Goal: Obtain resource: Download file/media

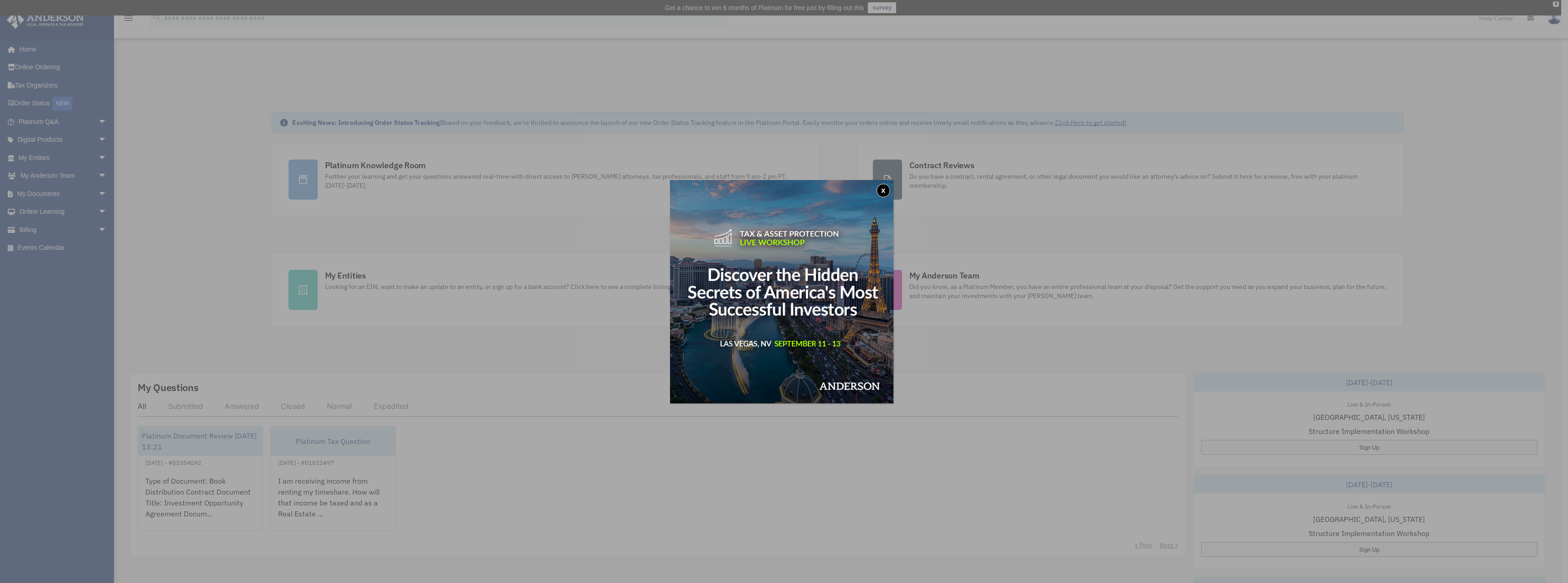
click at [887, 192] on button "x" at bounding box center [883, 190] width 13 height 13
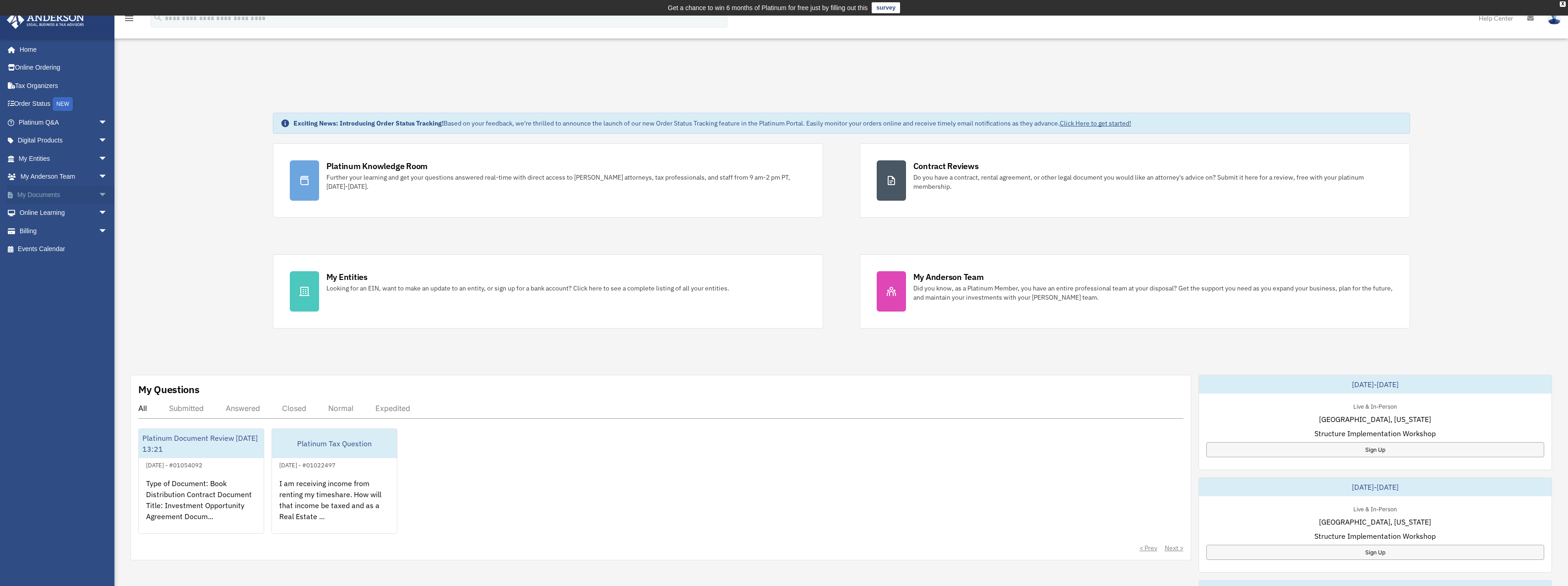
click at [98, 195] on span "arrow_drop_down" at bounding box center [107, 194] width 19 height 19
click at [41, 211] on link "Box" at bounding box center [67, 212] width 109 height 19
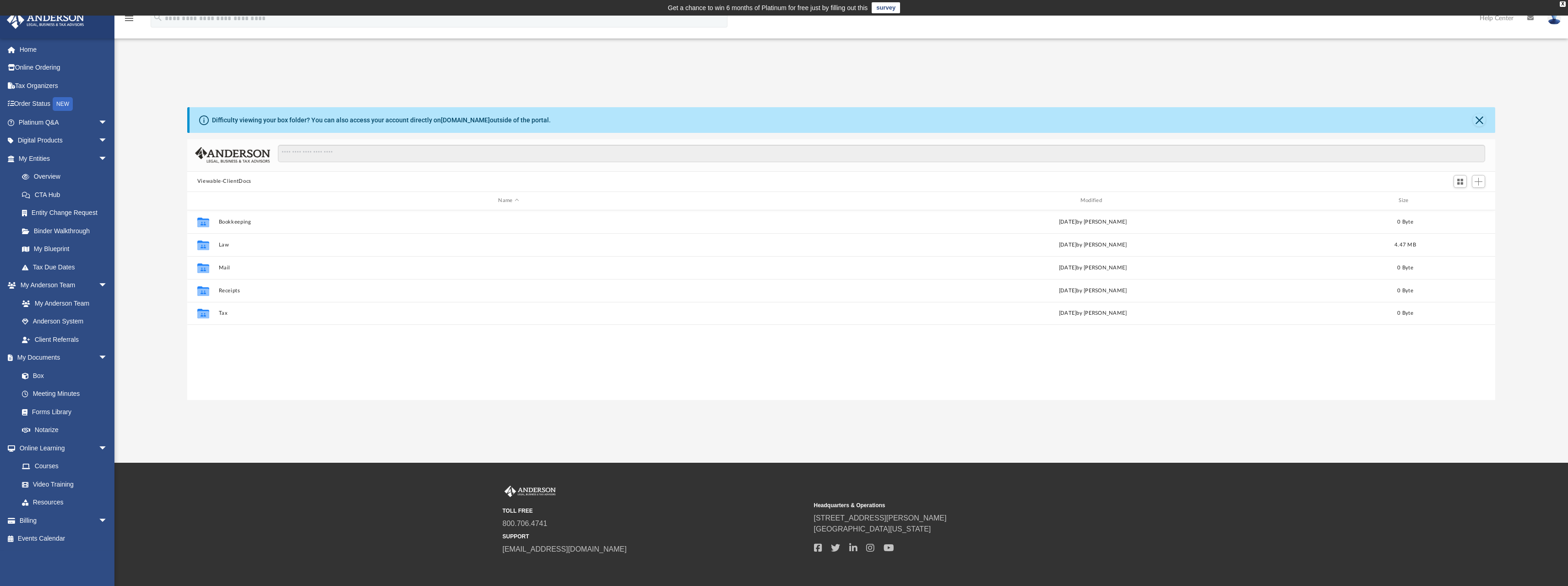
scroll to position [202, 1301]
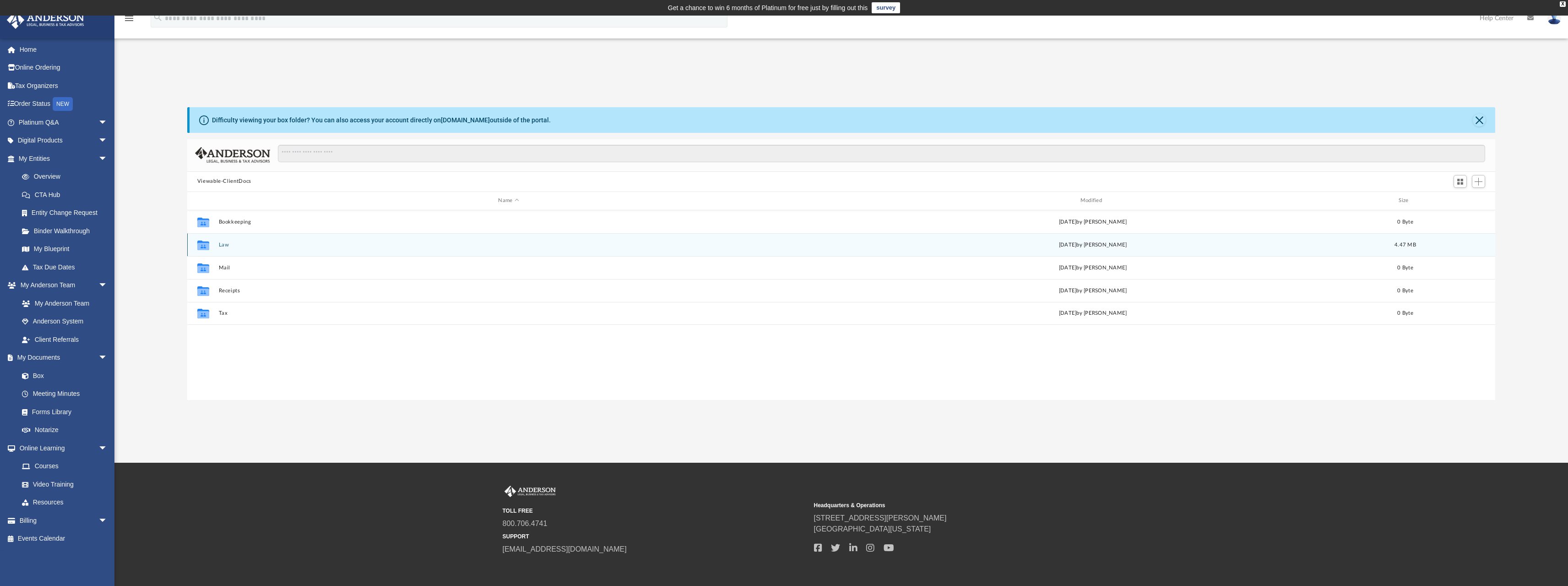
click at [211, 252] on div "Collaborated Folder Law [DATE] by [PERSON_NAME] 4.47 MB" at bounding box center [841, 244] width 1308 height 23
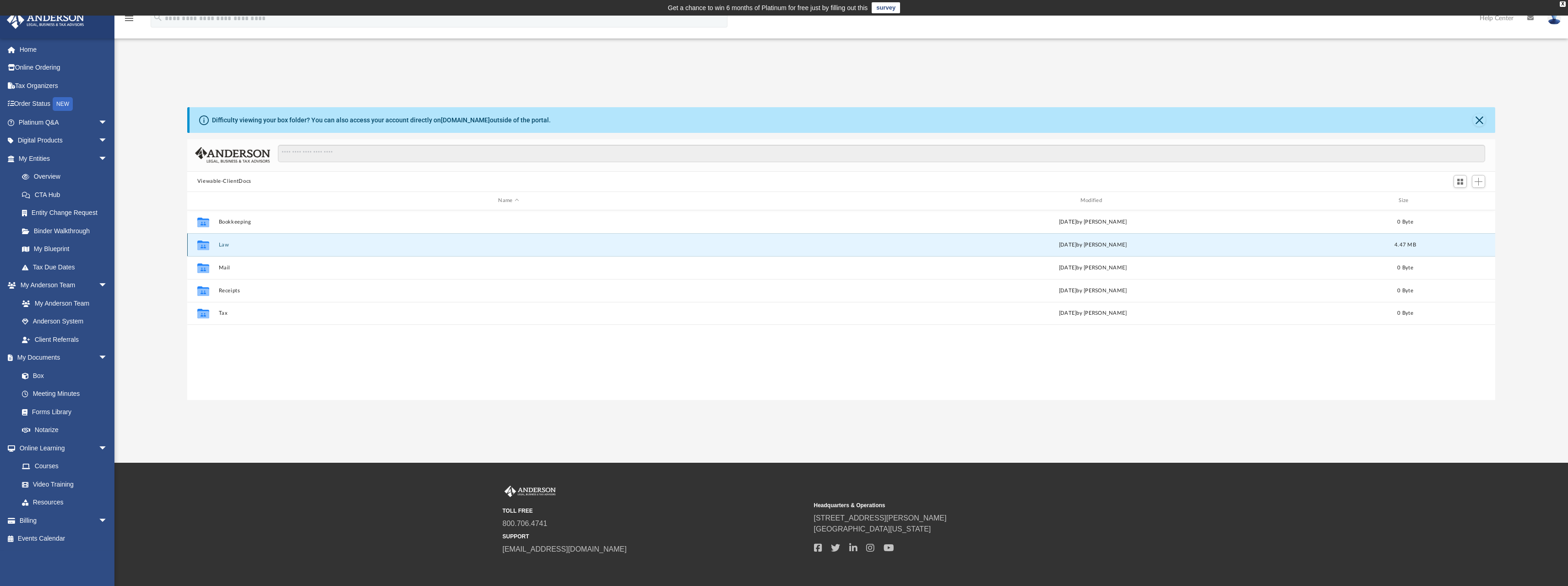
click at [222, 244] on button "Law" at bounding box center [508, 244] width 580 height 6
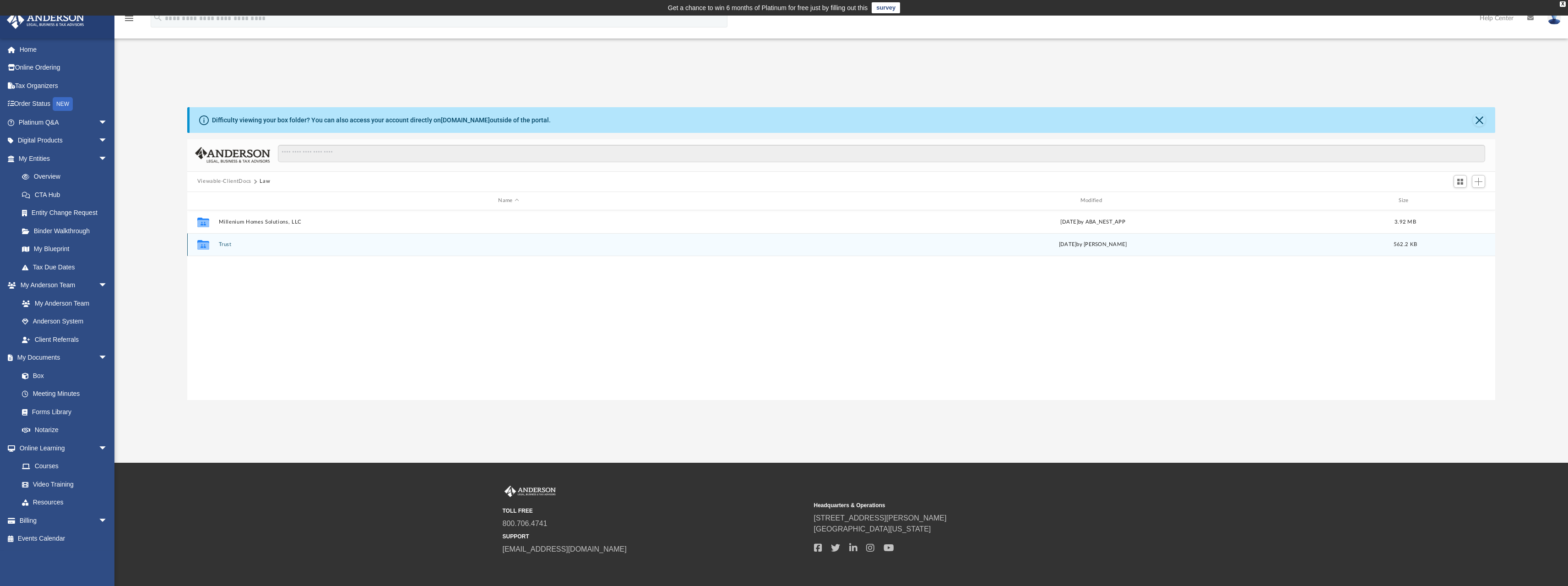
click at [227, 244] on button "Trust" at bounding box center [508, 244] width 580 height 6
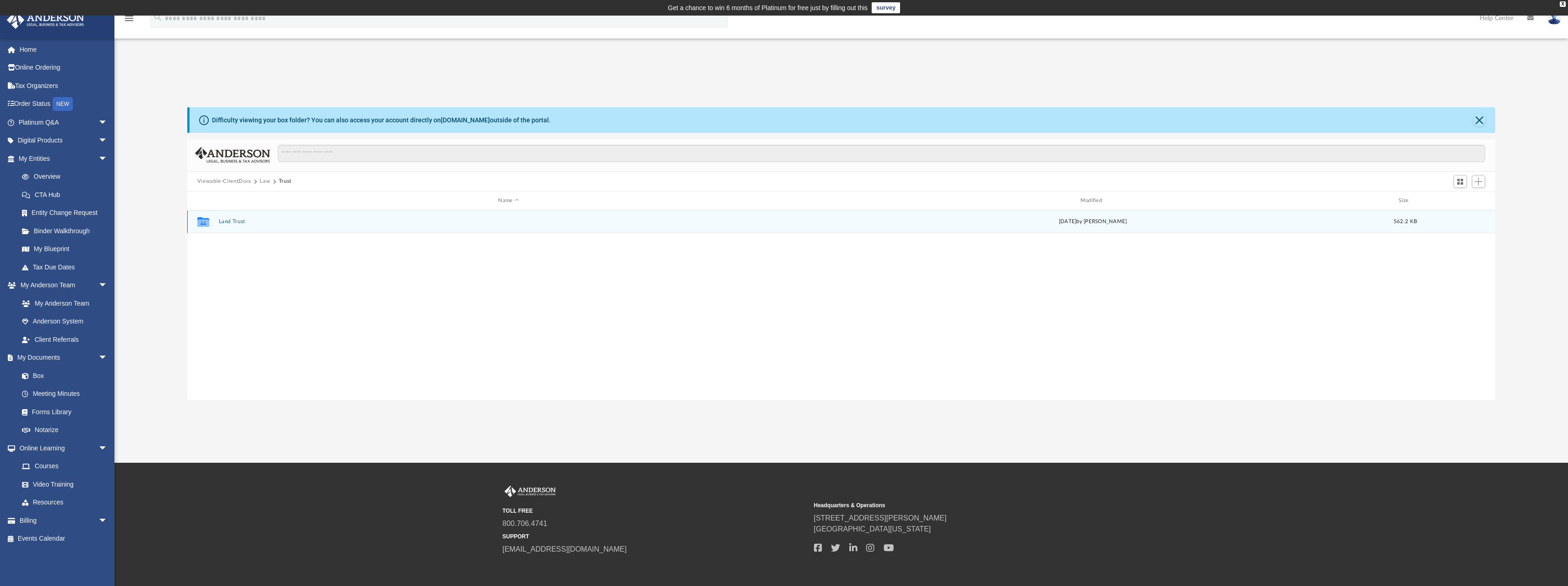
click at [234, 222] on button "Land Trust" at bounding box center [508, 221] width 580 height 6
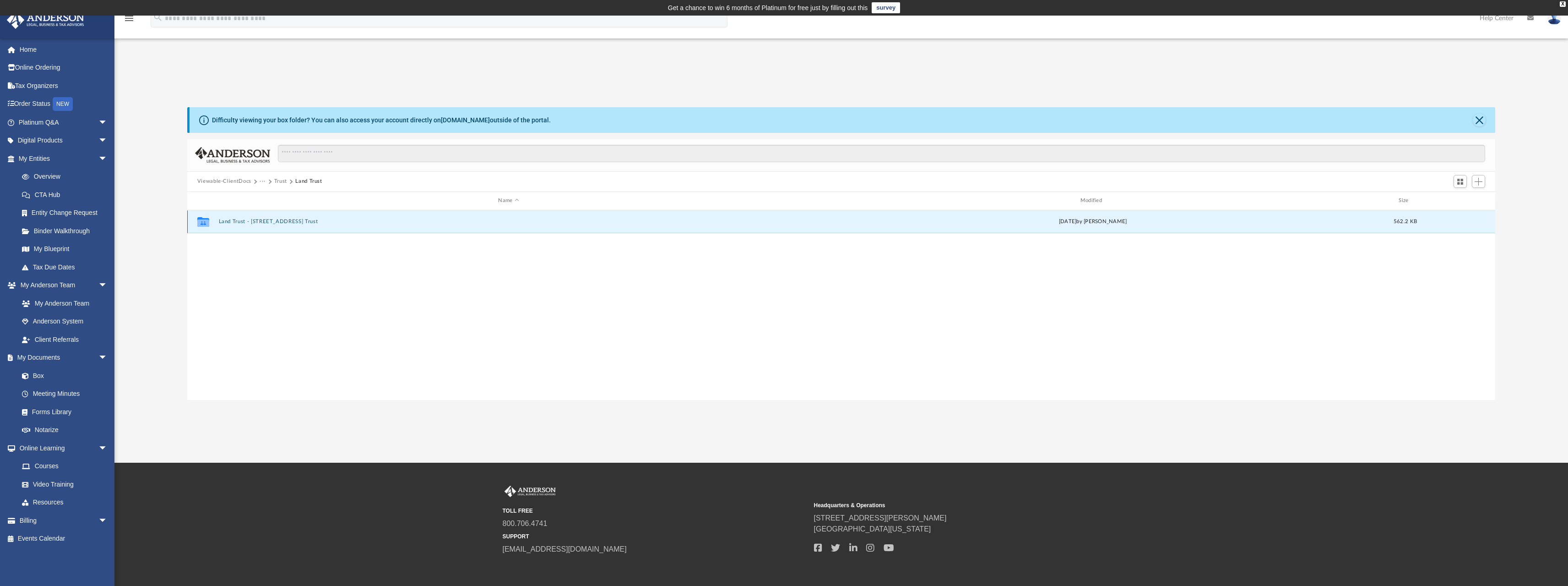
click at [256, 222] on button "Land Trust - 7004 Overbrook Dr. Trust" at bounding box center [508, 221] width 580 height 6
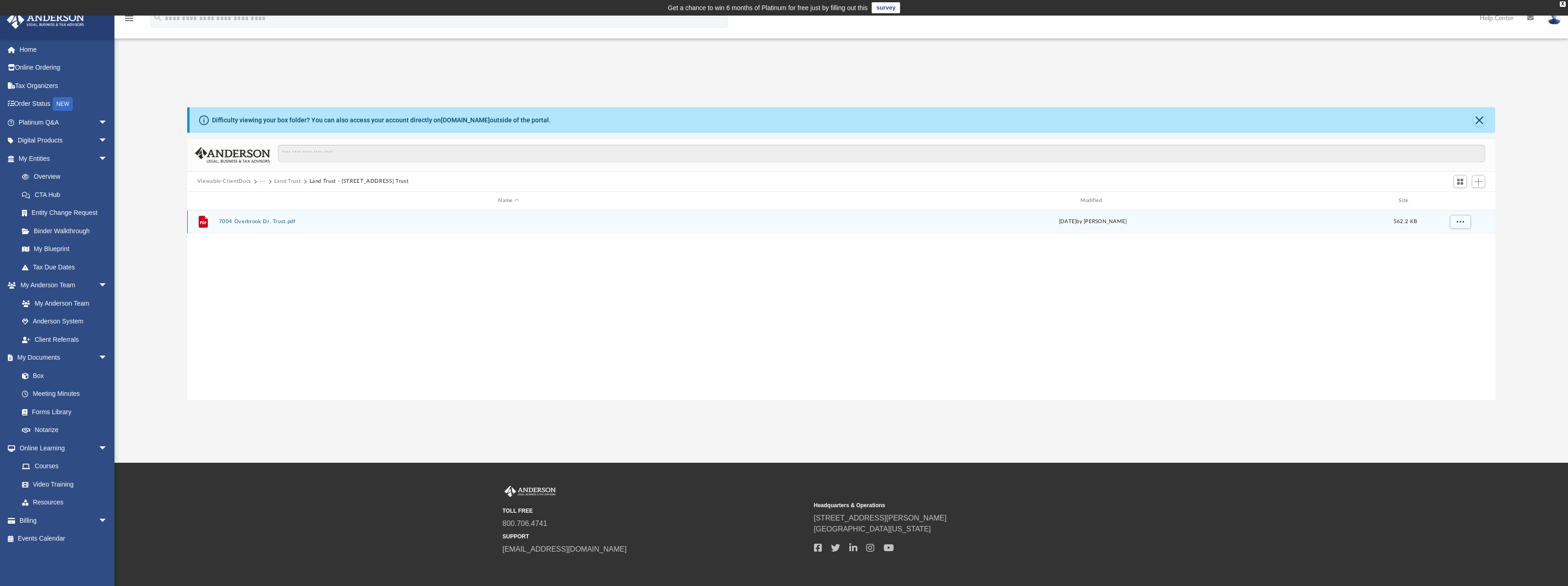
click at [252, 221] on button "7004 Overbrook Dr. Trust.pdf" at bounding box center [508, 221] width 580 height 6
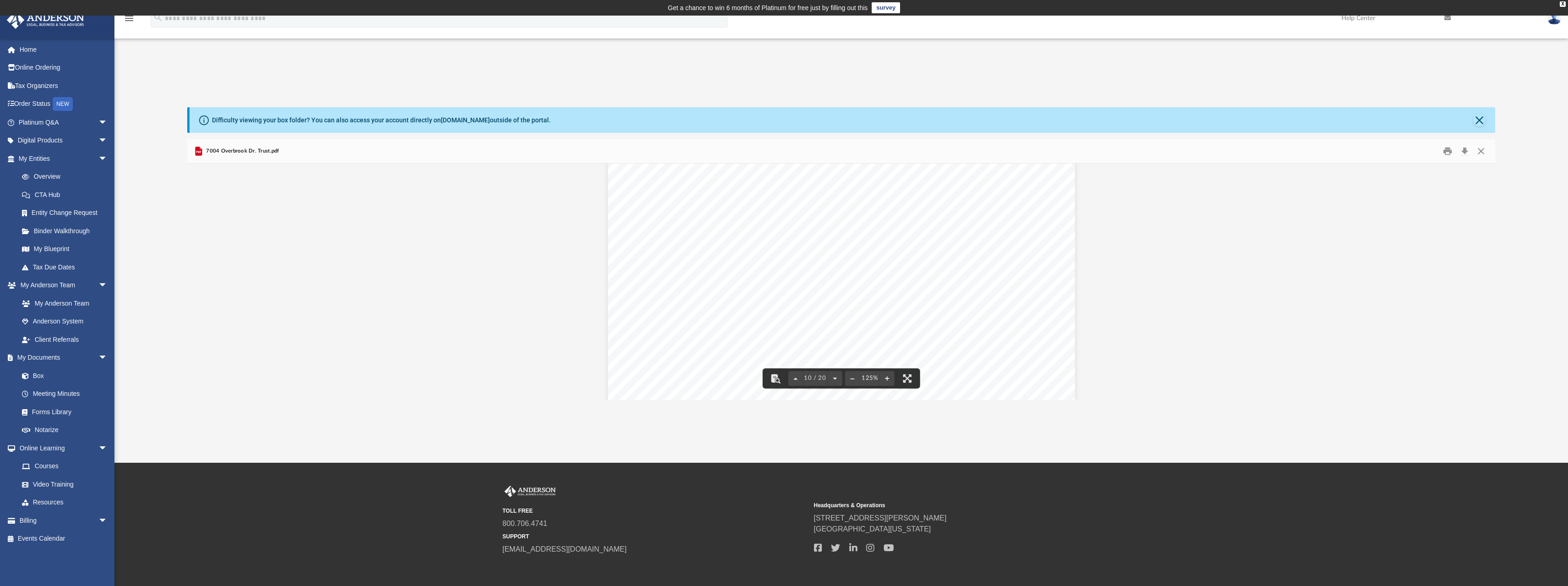
scroll to position [5952, 0]
click at [38, 375] on link "Box" at bounding box center [67, 376] width 109 height 19
click at [1478, 120] on button "Close" at bounding box center [1479, 120] width 12 height 12
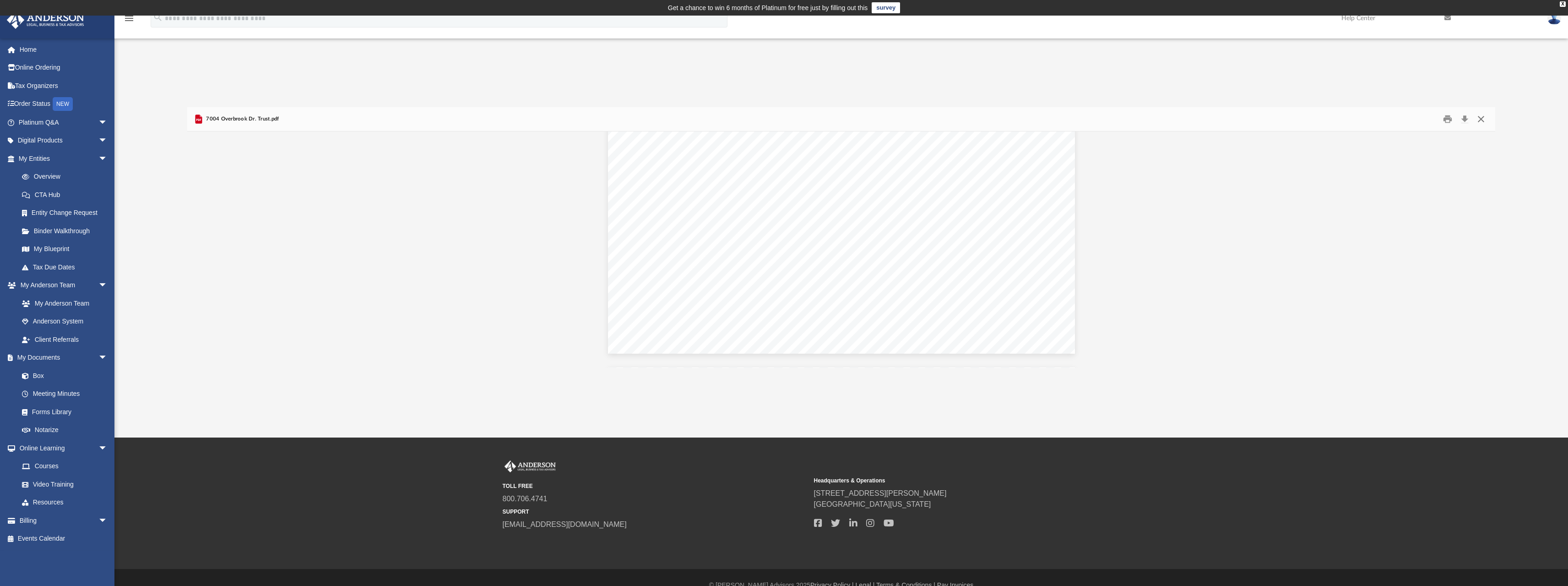
click at [1482, 117] on button "Close" at bounding box center [1481, 119] width 16 height 14
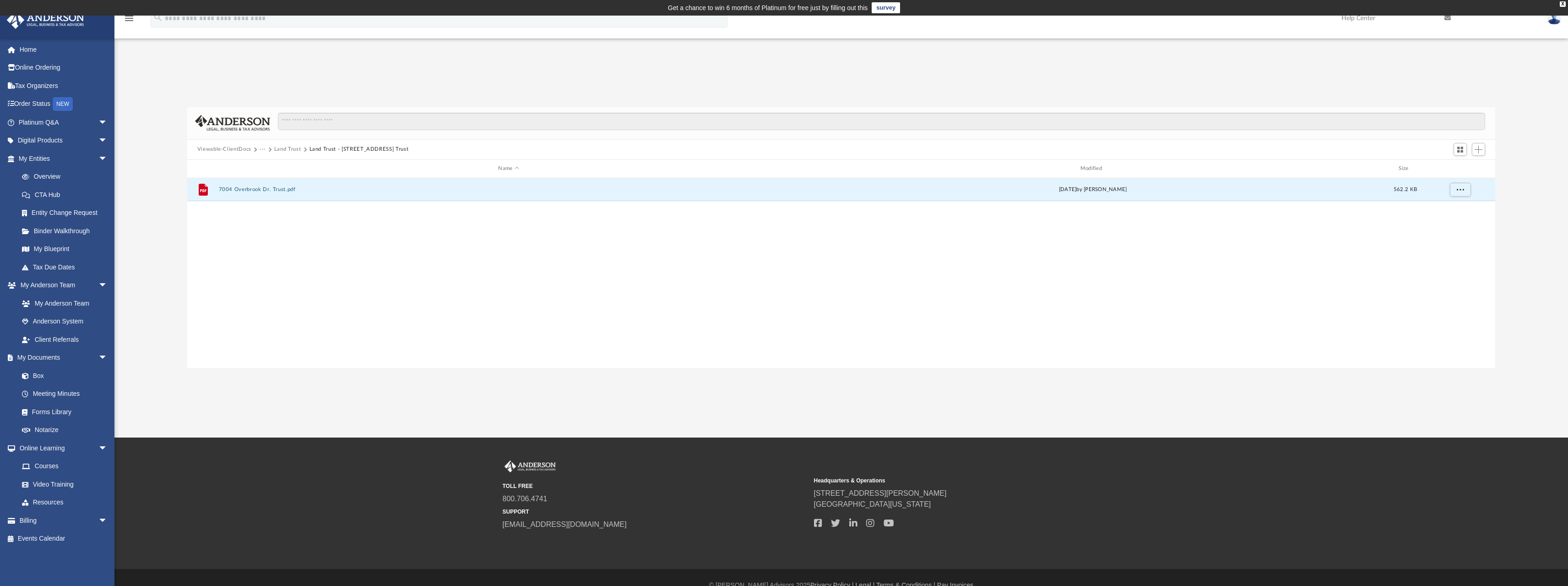
click at [224, 150] on button "Viewable-ClientDocs" at bounding box center [224, 149] width 54 height 8
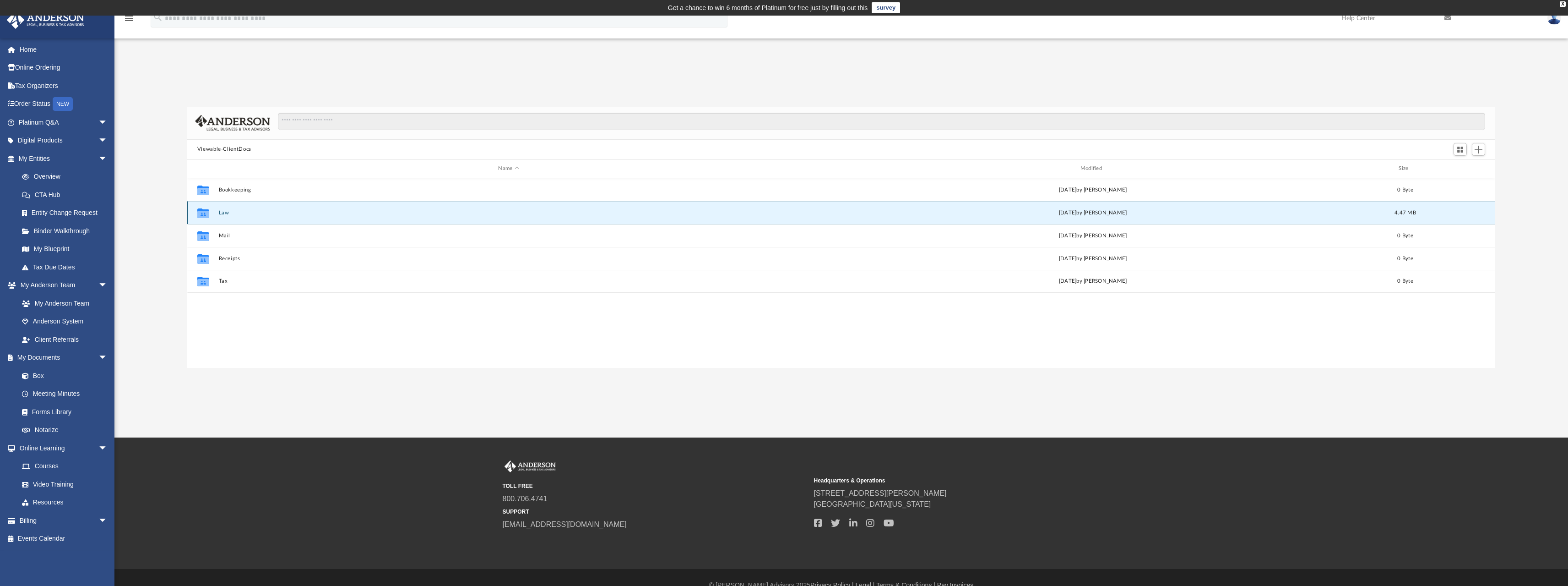
click at [221, 211] on button "Law" at bounding box center [508, 212] width 580 height 6
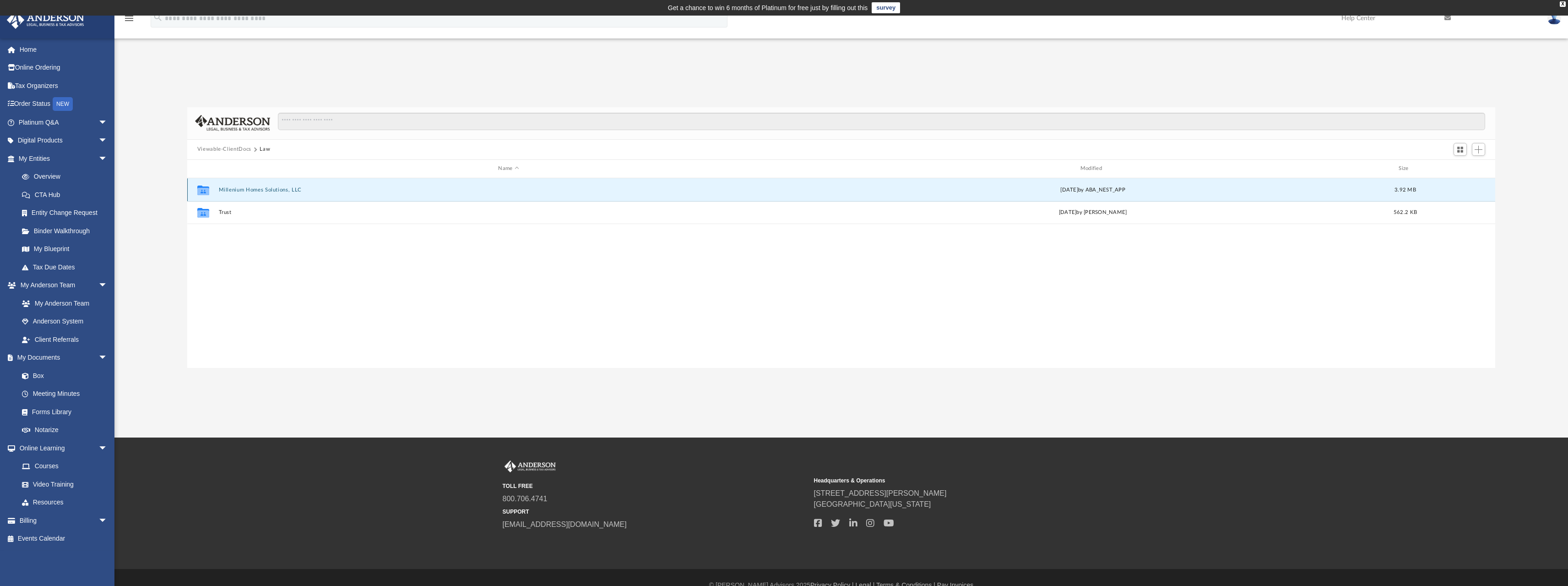
click at [248, 190] on button "Millenium Homes Solutions, LLC" at bounding box center [508, 189] width 580 height 6
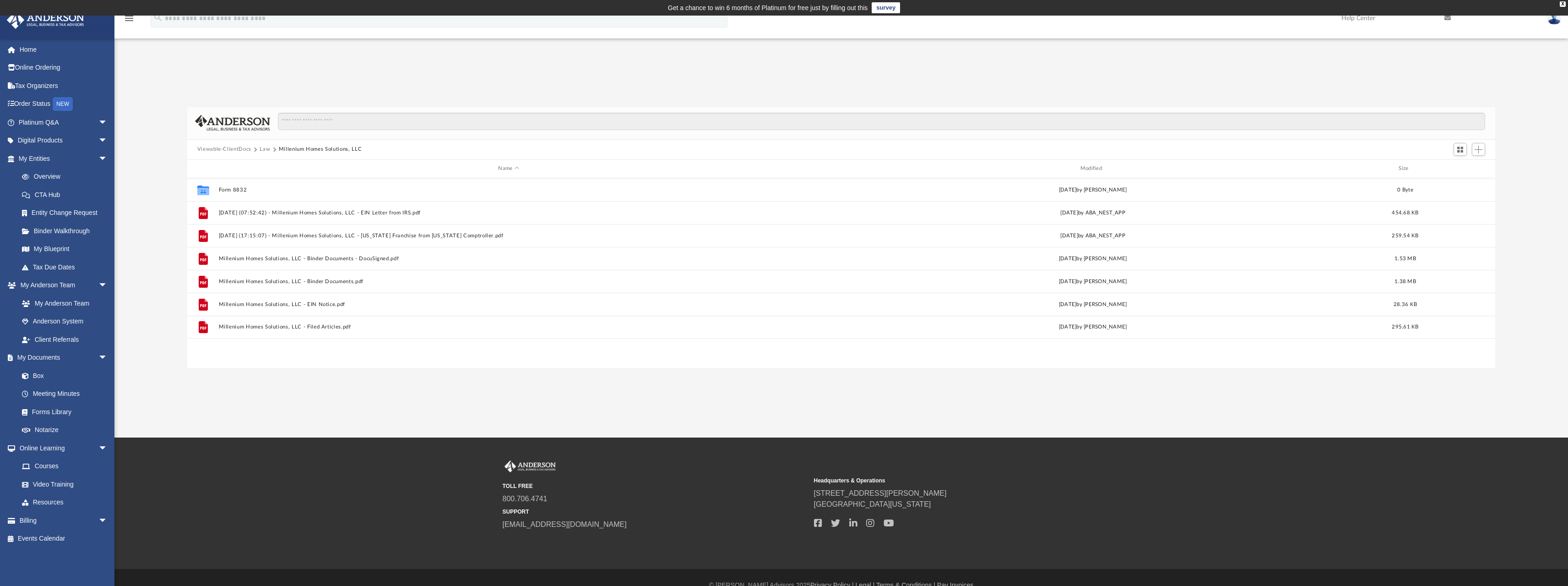
click at [263, 151] on button "Law" at bounding box center [265, 149] width 11 height 8
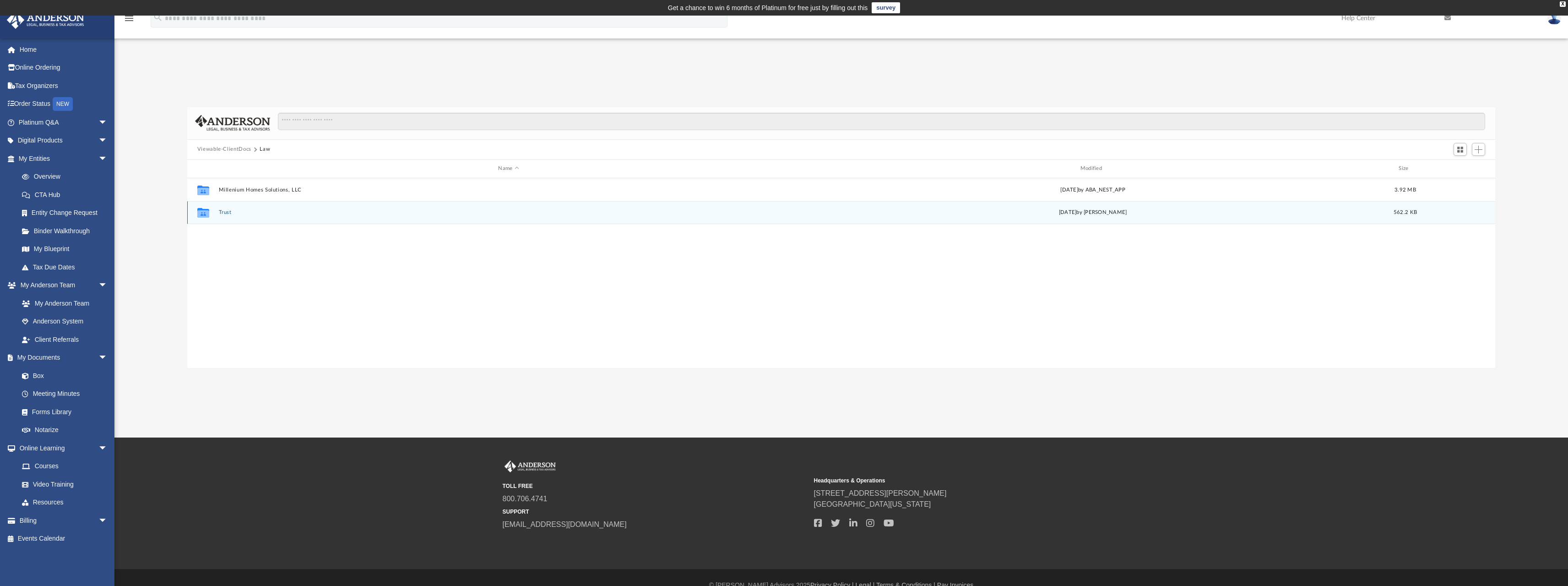
click at [226, 212] on button "Trust" at bounding box center [508, 212] width 580 height 6
click at [65, 391] on link "Meeting Minutes" at bounding box center [67, 393] width 109 height 19
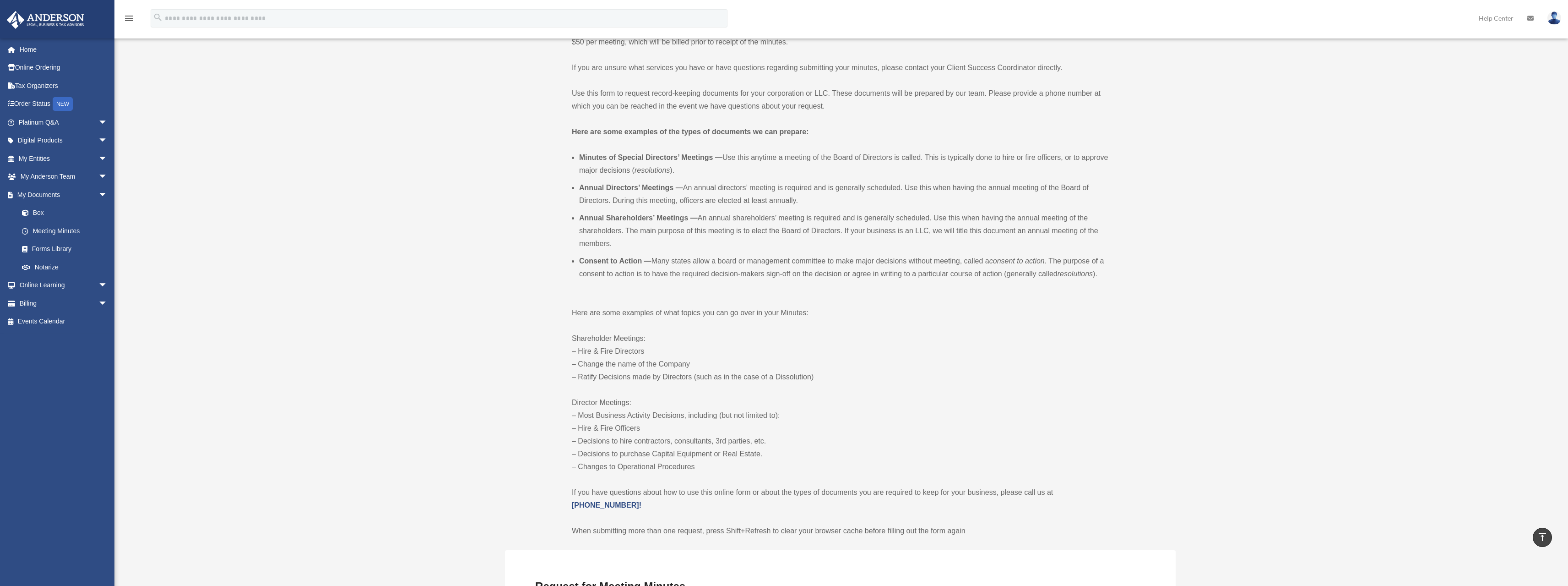
scroll to position [6, 0]
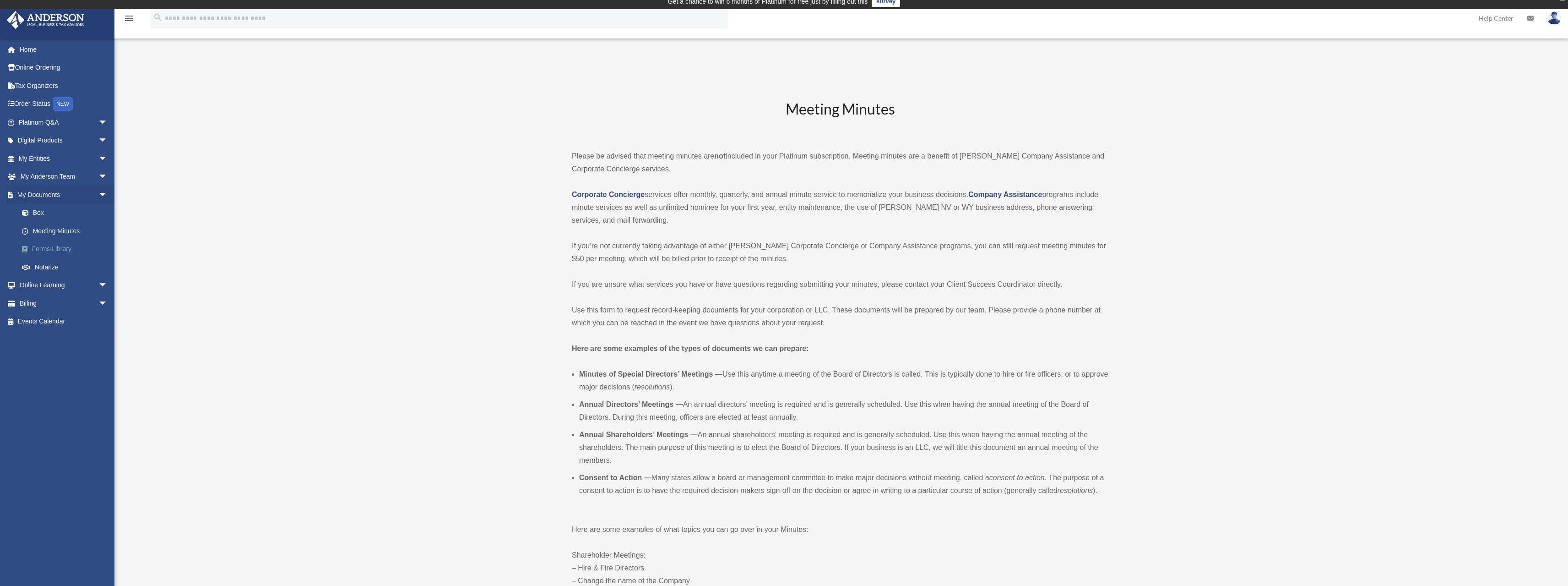
click at [48, 247] on link "Forms Library" at bounding box center [67, 249] width 109 height 19
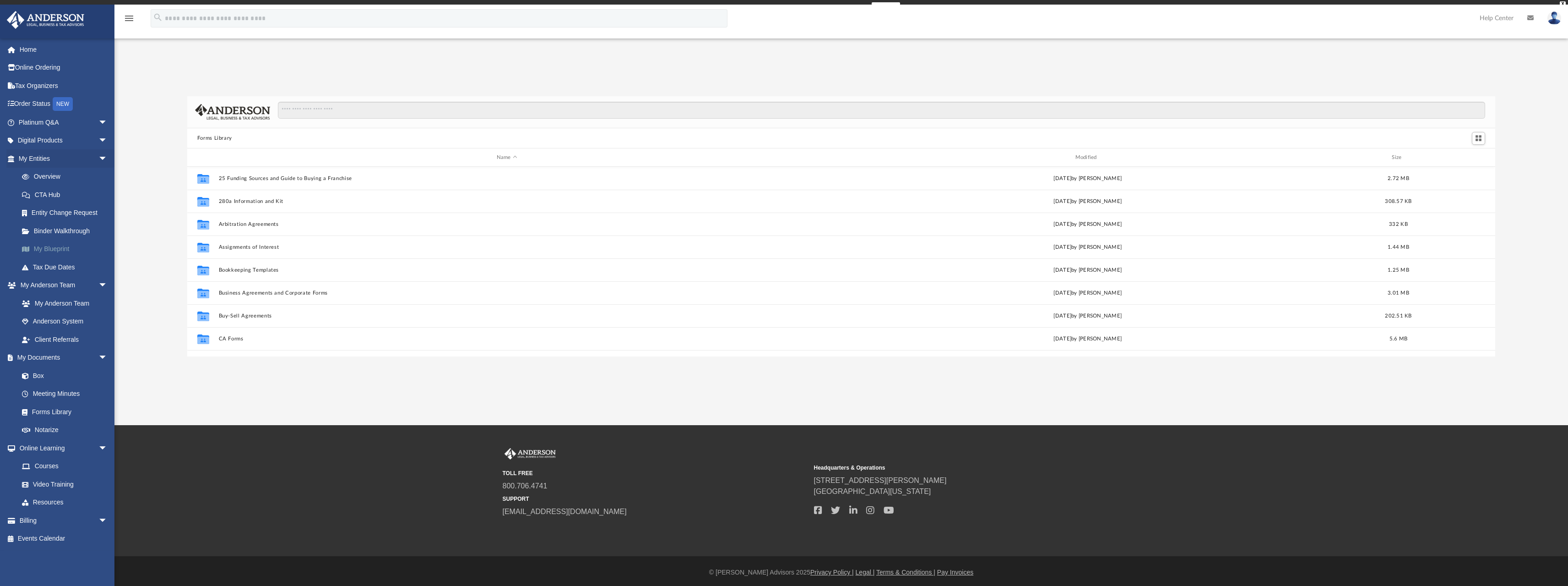
scroll to position [202, 1301]
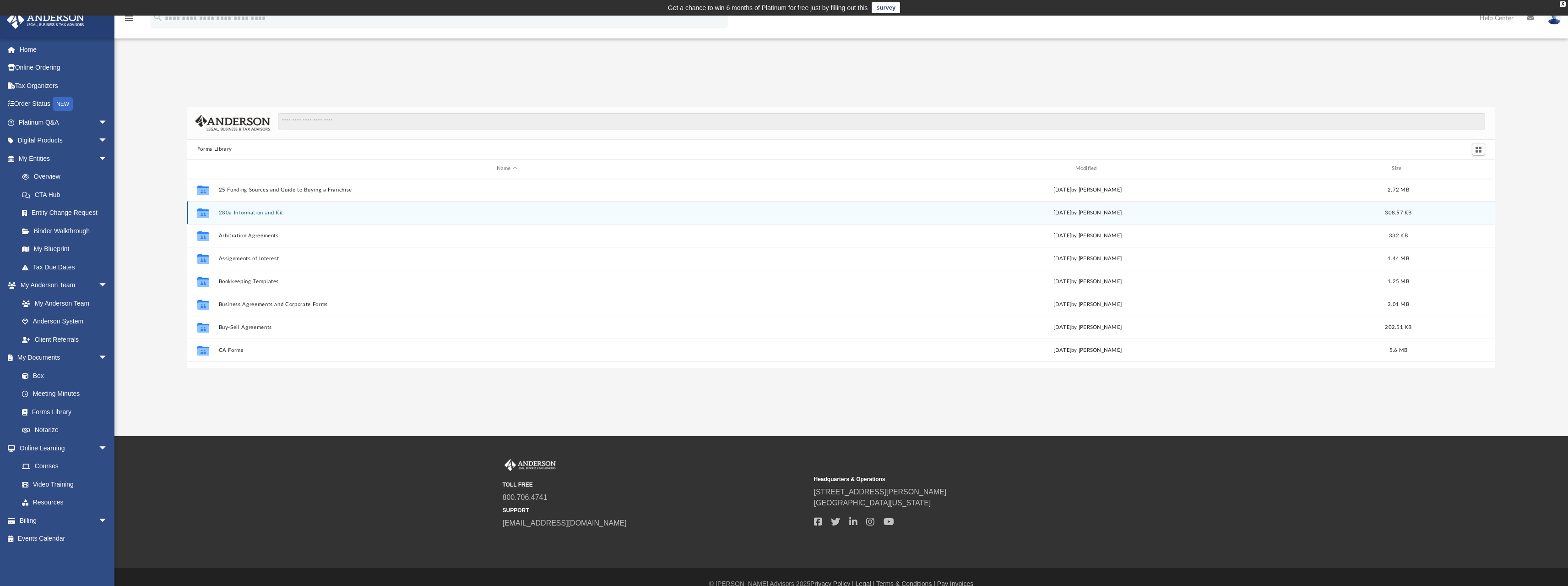
click at [257, 214] on button "280a Information and Kit" at bounding box center [507, 212] width 577 height 6
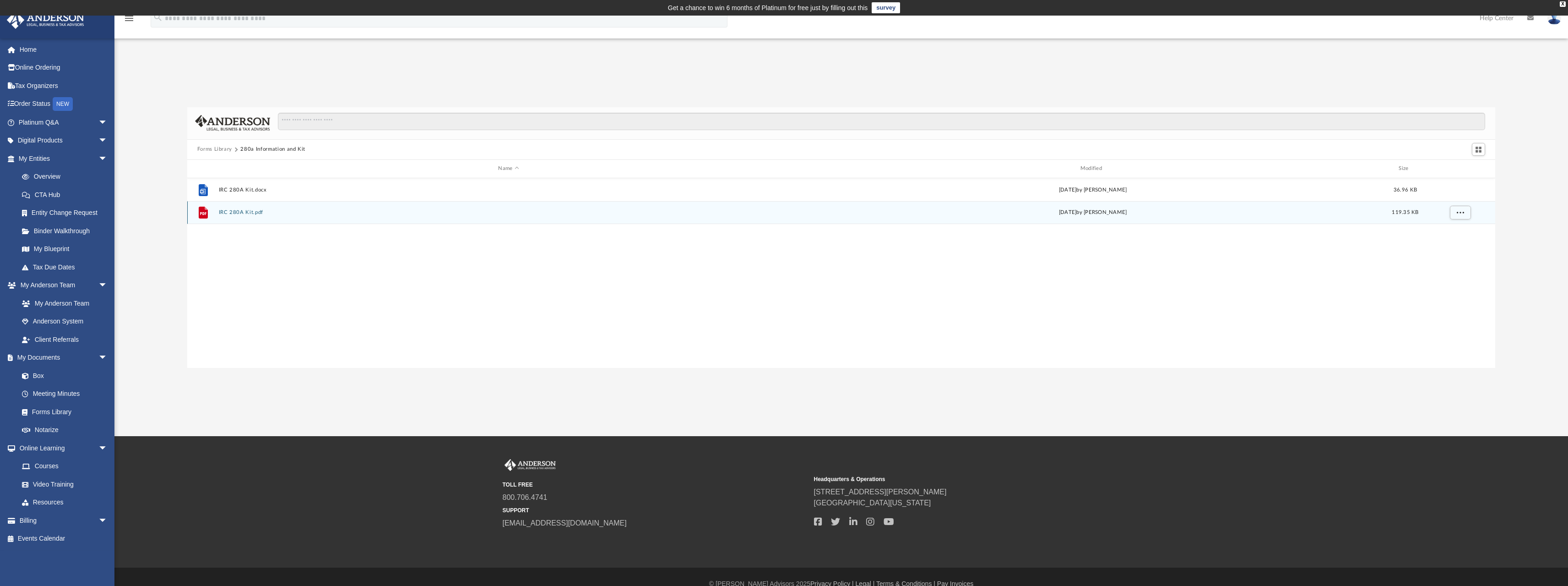
click at [238, 211] on button "IRC 280A Kit.pdf" at bounding box center [508, 212] width 580 height 6
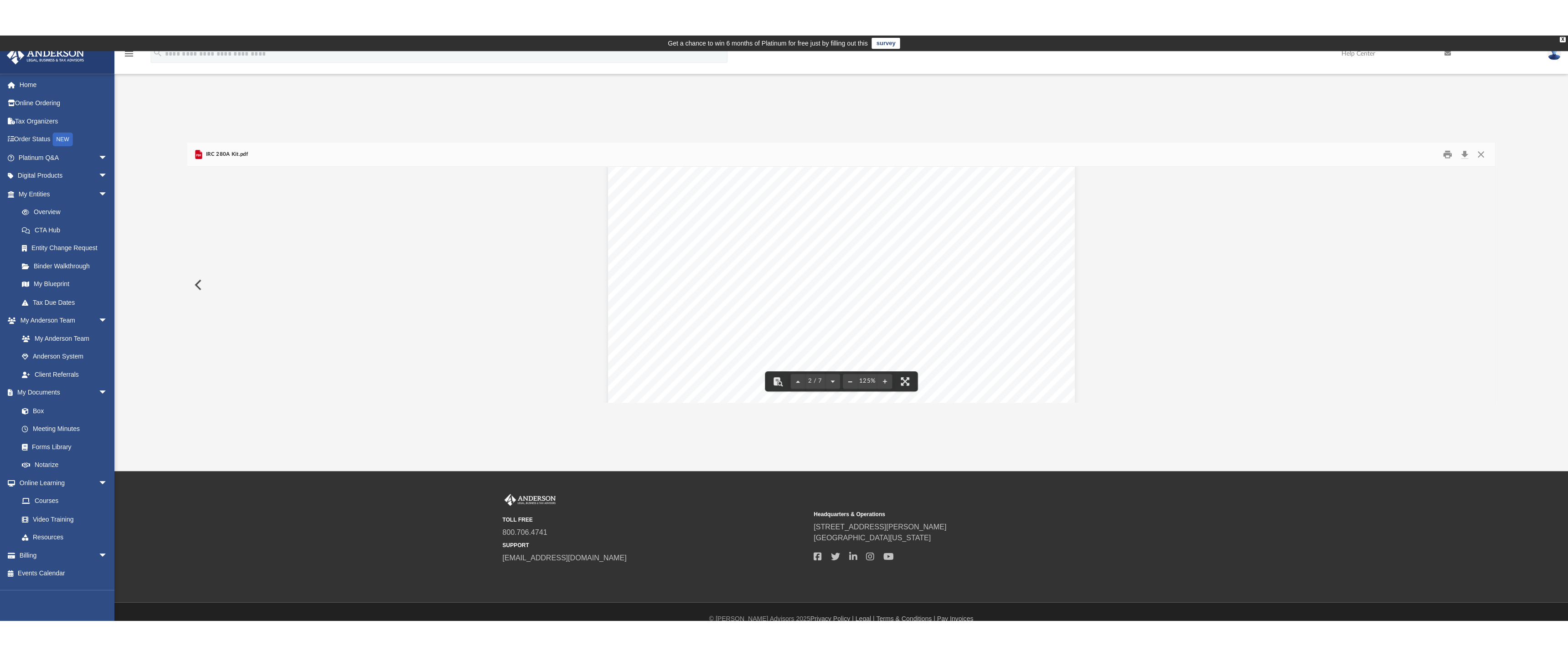
scroll to position [684, 0]
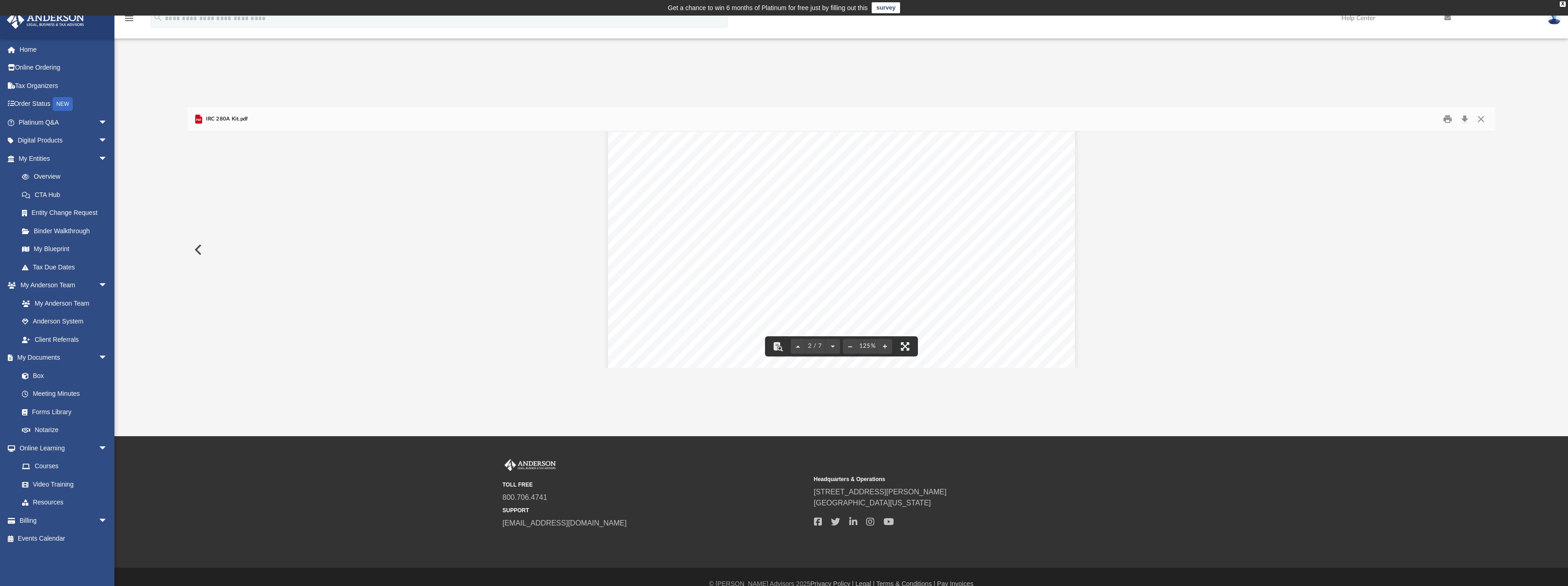
click at [906, 343] on button "File preview" at bounding box center [904, 346] width 21 height 21
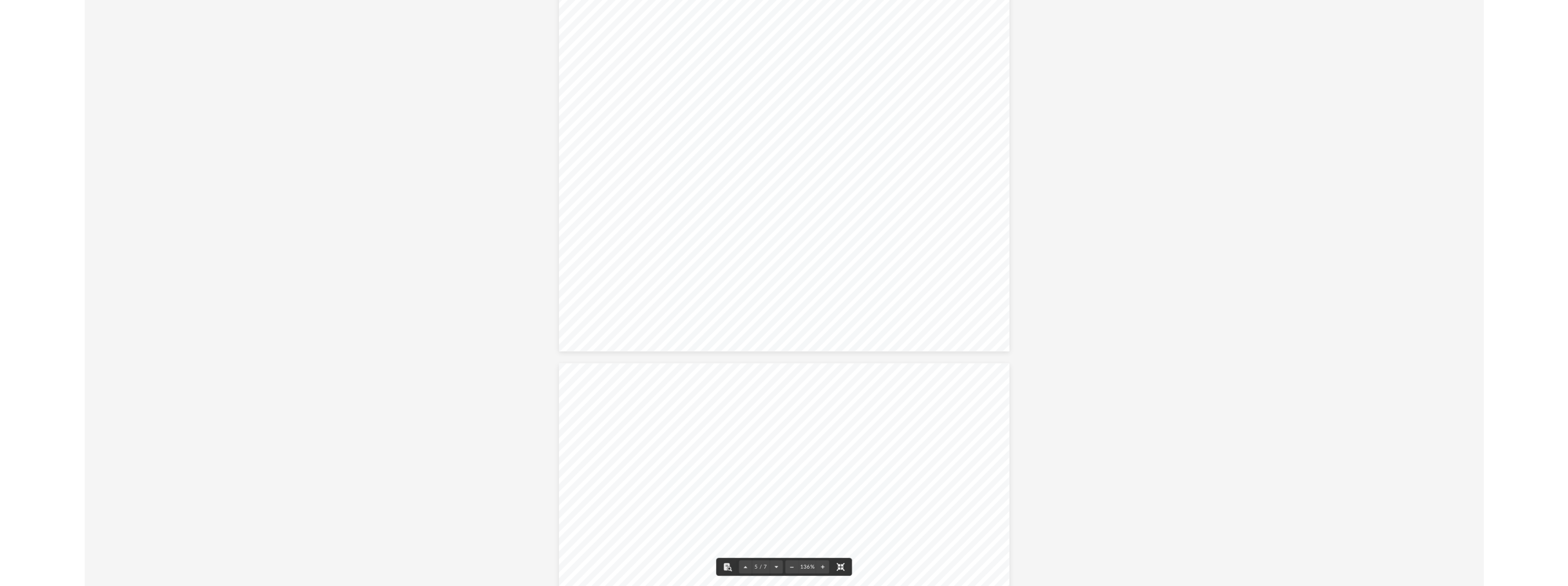
scroll to position [2753, 0]
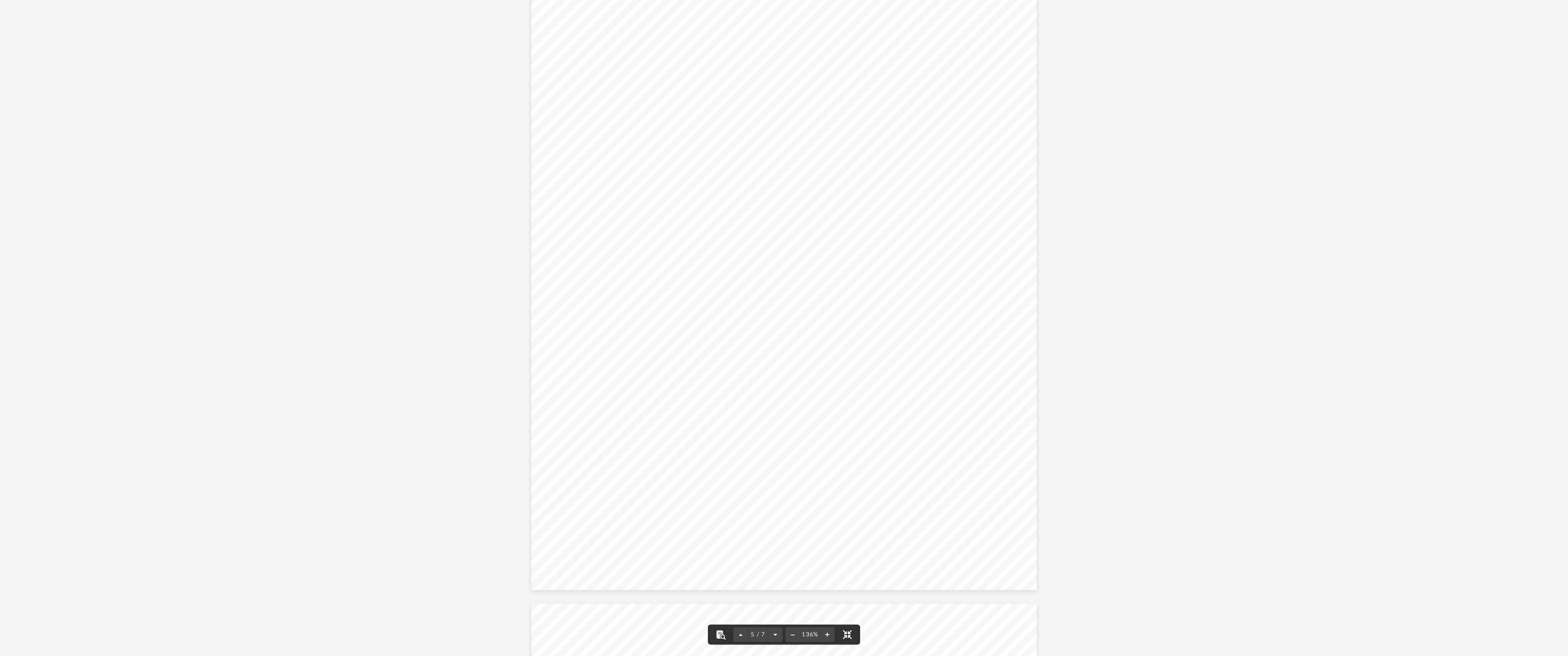
click at [531, 225] on div "WAIVER OF NOTICE FOR SPECIAL MEETING OF THE BOARD OF DIRECTORS OF A Nevada Corp…" at bounding box center [783, 263] width 505 height 654
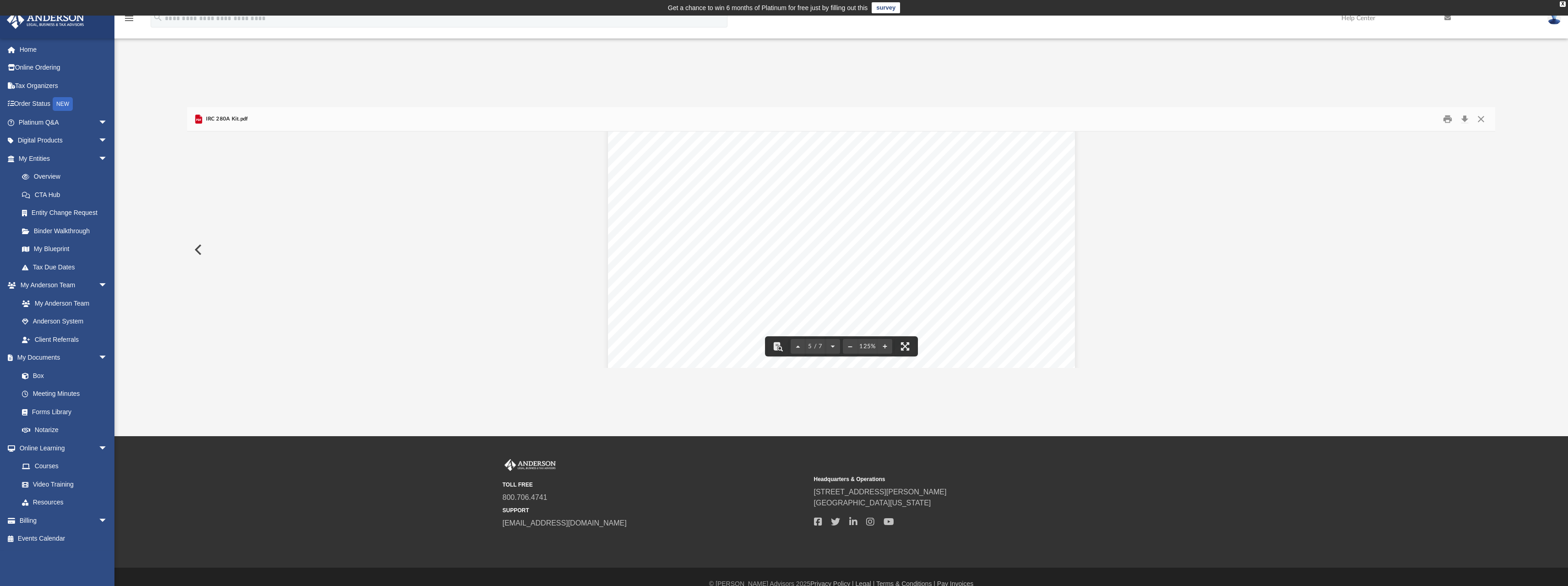
scroll to position [2472, 0]
click at [1466, 122] on button "Download" at bounding box center [1465, 119] width 16 height 14
click at [67, 411] on link "Forms Library" at bounding box center [67, 411] width 109 height 19
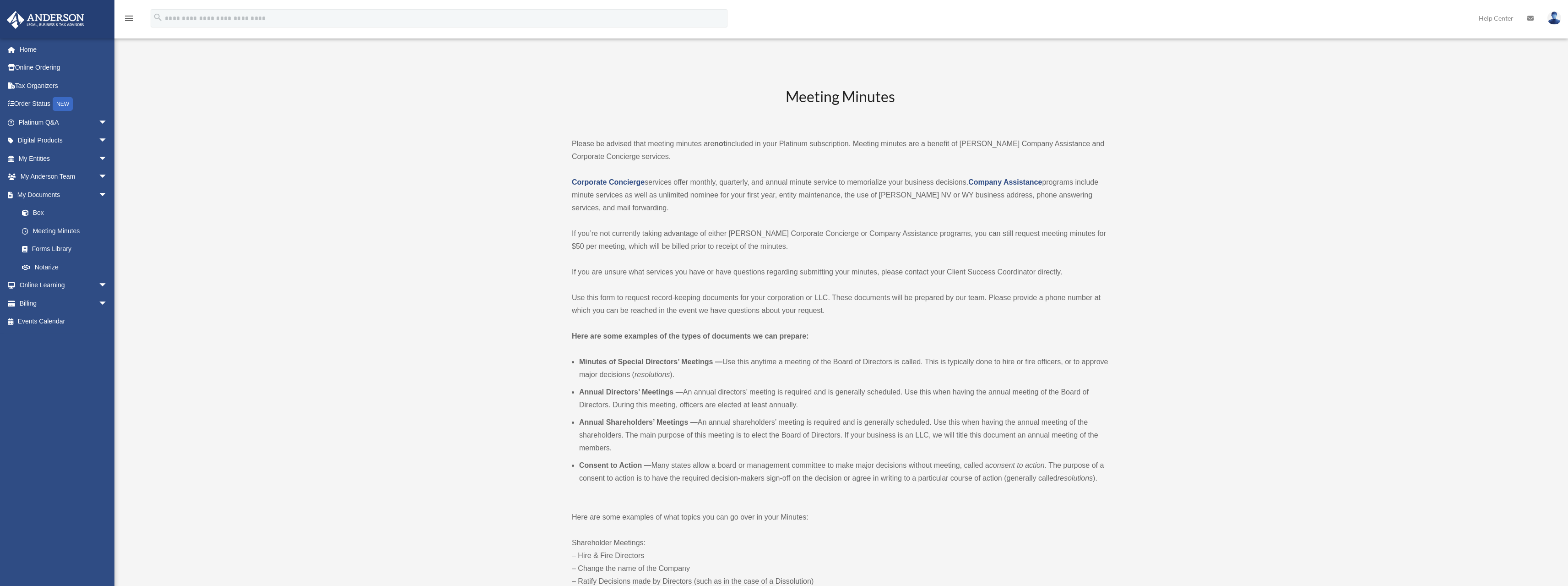
scroll to position [22, 0]
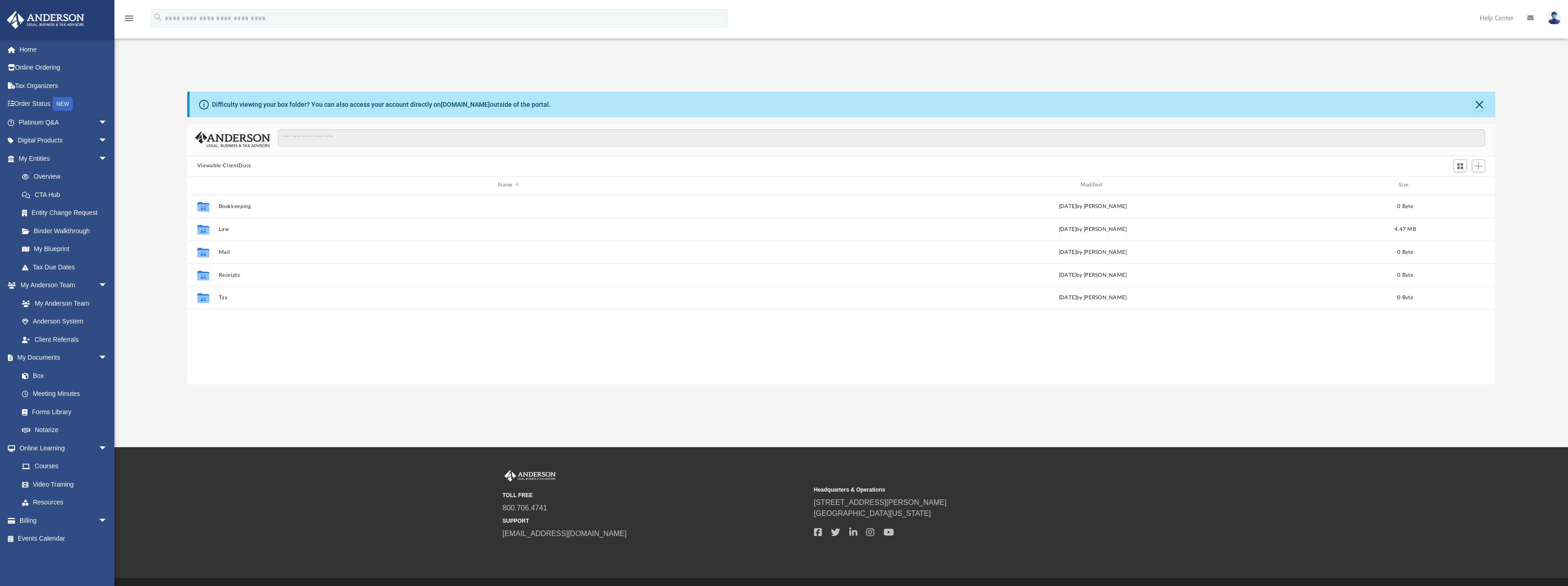
scroll to position [202, 1301]
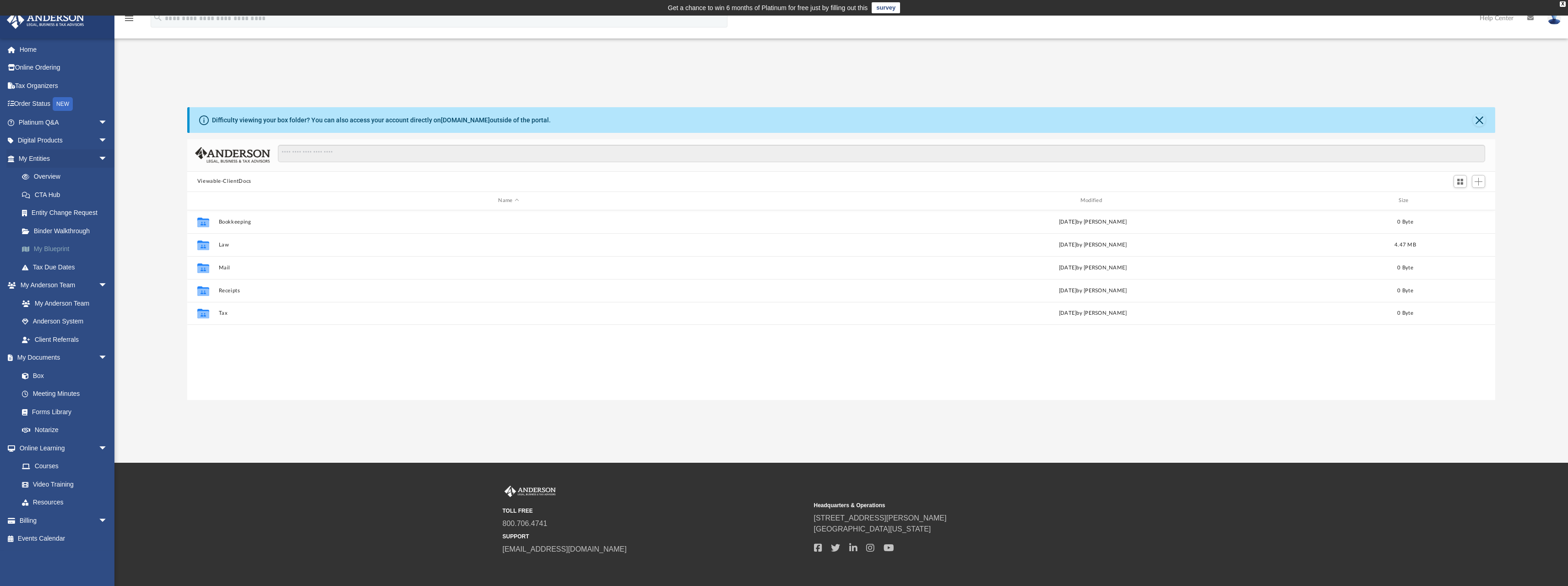
click at [60, 250] on link "My Blueprint" at bounding box center [67, 249] width 109 height 19
